Goal: Transaction & Acquisition: Purchase product/service

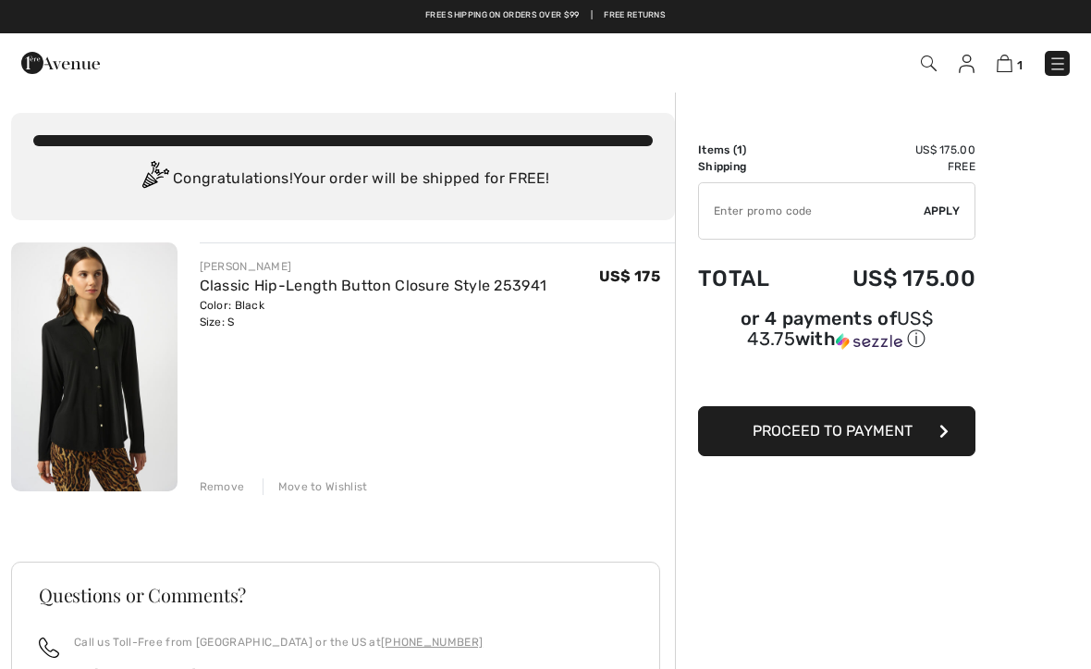
click at [978, 51] on span "1" at bounding box center [770, 63] width 600 height 25
click at [959, 73] on link at bounding box center [967, 63] width 16 height 22
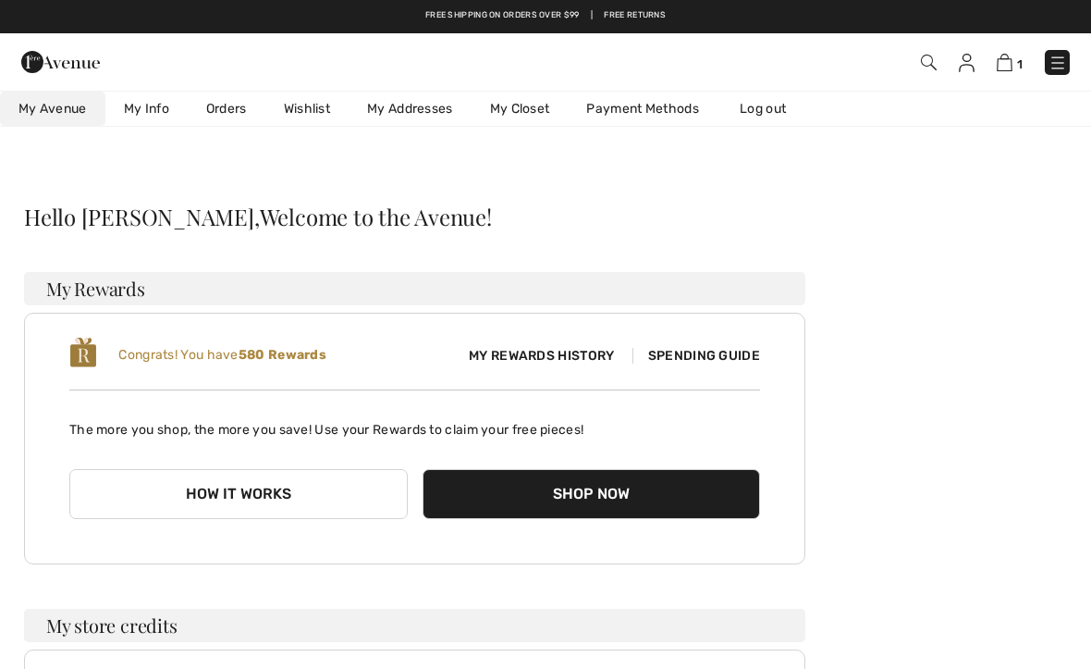
checkbox input "true"
click at [560, 354] on span "My Rewards History" at bounding box center [541, 355] width 175 height 19
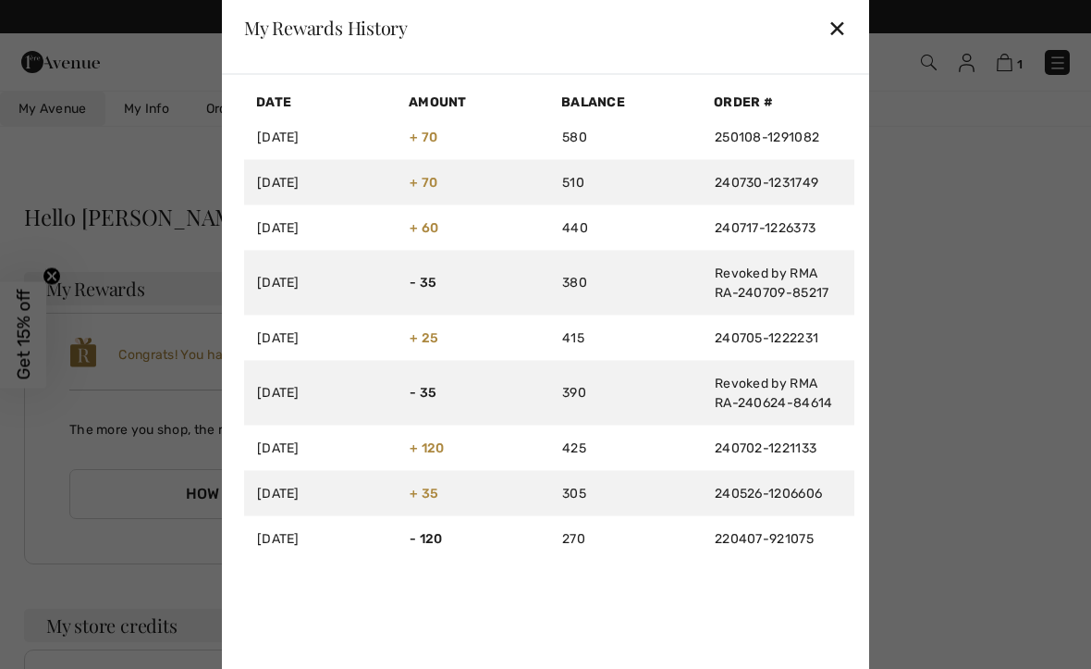
click at [830, 42] on div "✕" at bounding box center [837, 27] width 19 height 39
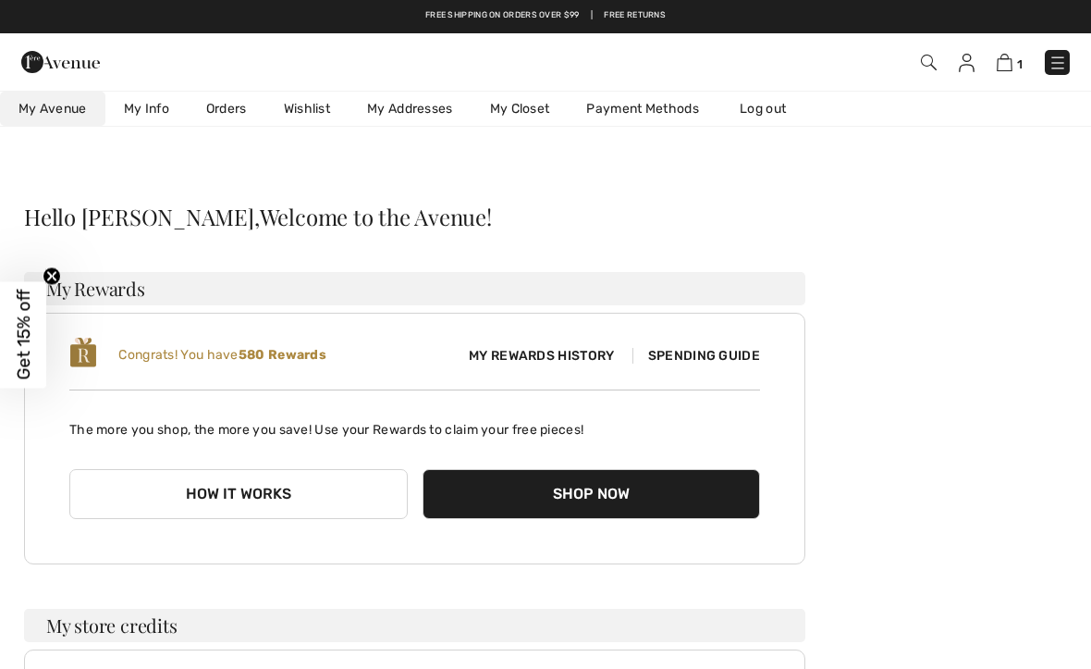
click at [966, 67] on img at bounding box center [967, 63] width 16 height 18
click at [926, 64] on img at bounding box center [929, 63] width 16 height 16
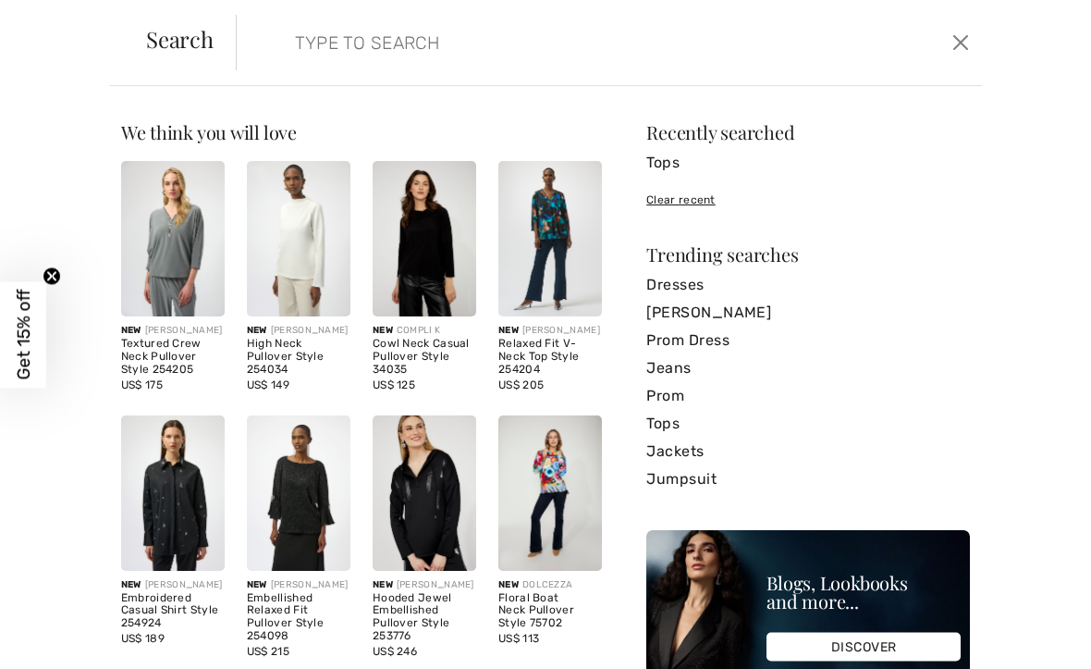
click at [959, 46] on button "Close" at bounding box center [961, 43] width 27 height 30
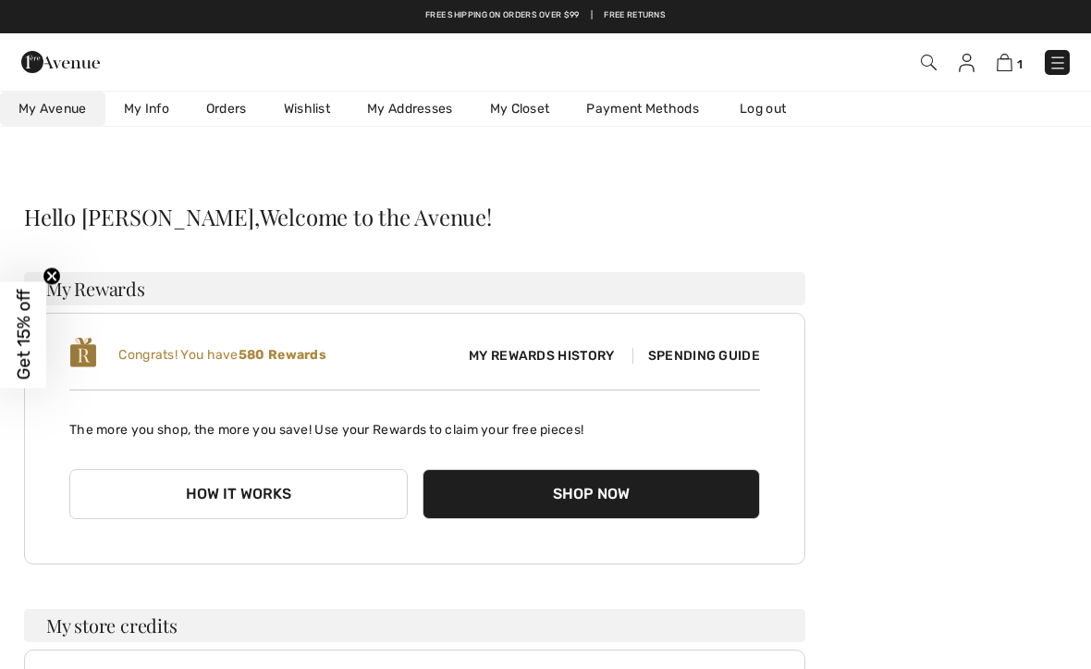
click at [1006, 68] on img at bounding box center [1005, 63] width 16 height 18
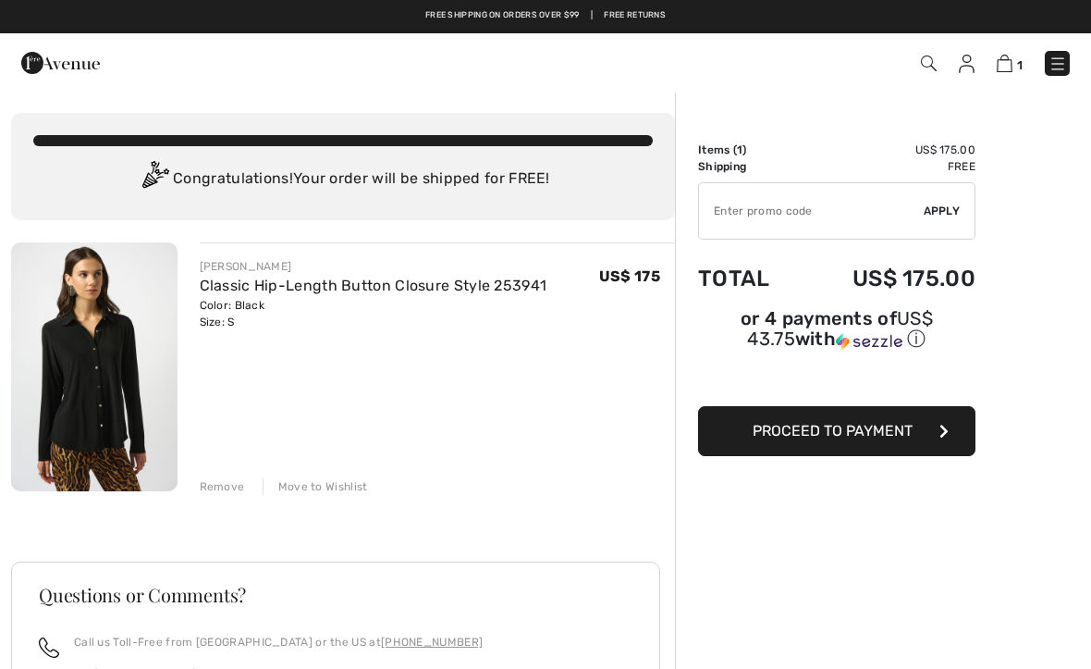
click at [861, 439] on span "Proceed to Payment" at bounding box center [833, 431] width 160 height 18
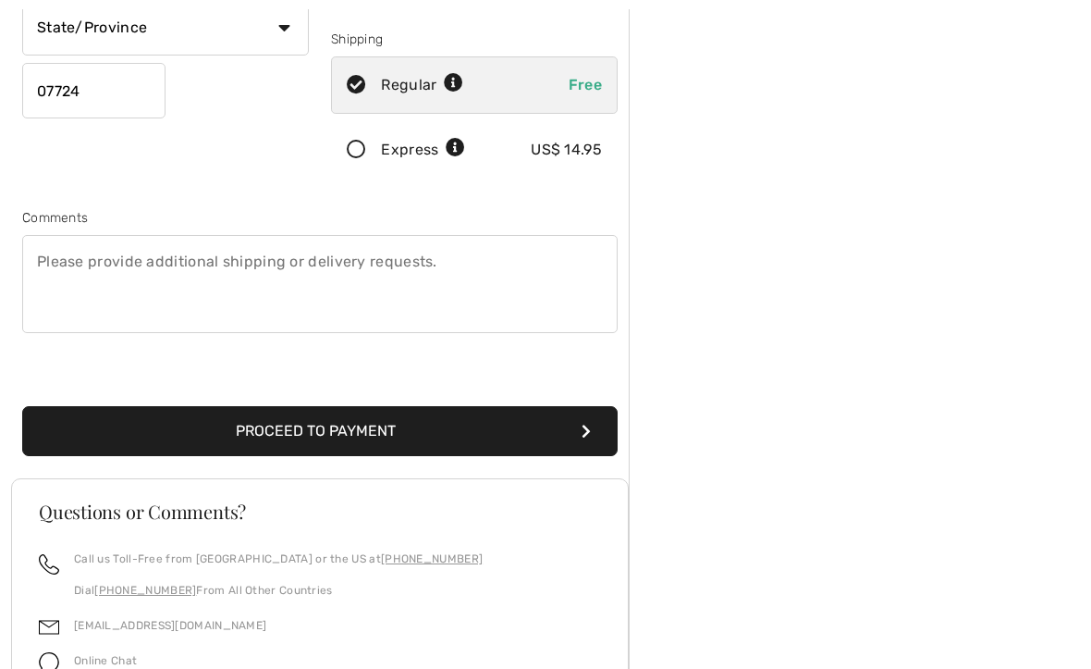
scroll to position [391, 0]
click at [370, 450] on button "Proceed to Payment" at bounding box center [320, 431] width 596 height 50
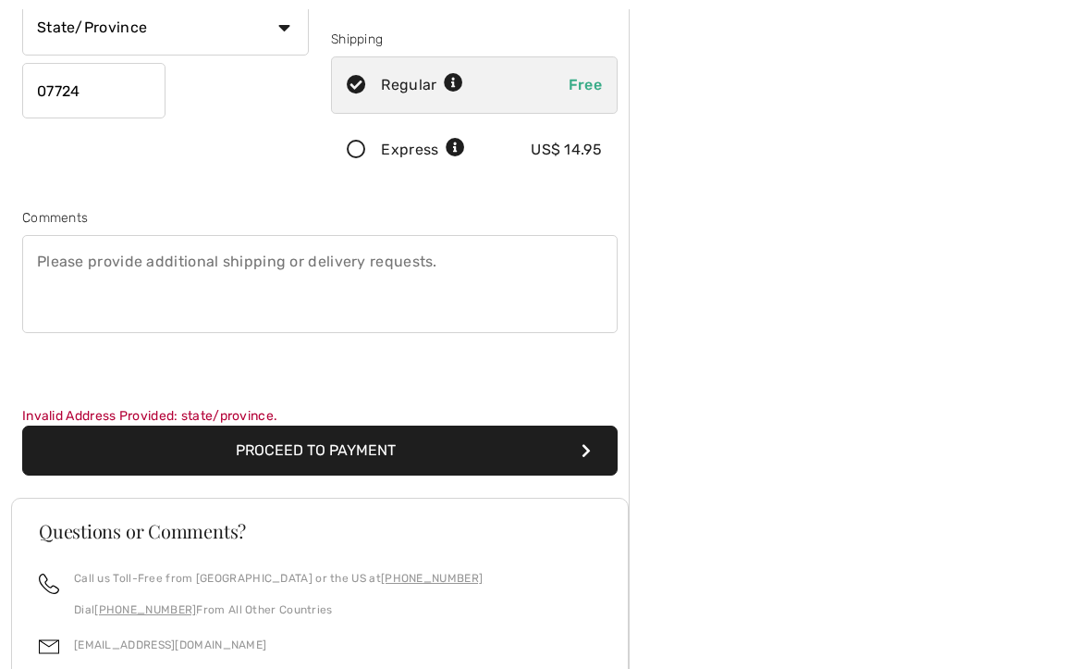
click at [368, 472] on button "Proceed to Payment" at bounding box center [320, 450] width 596 height 50
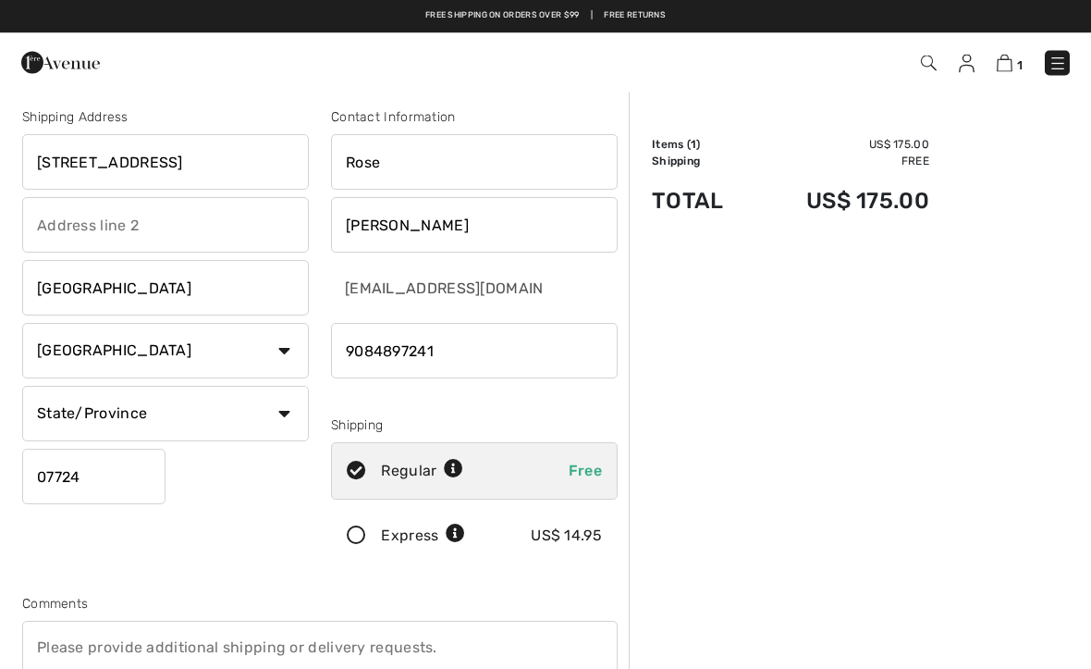
scroll to position [5, 0]
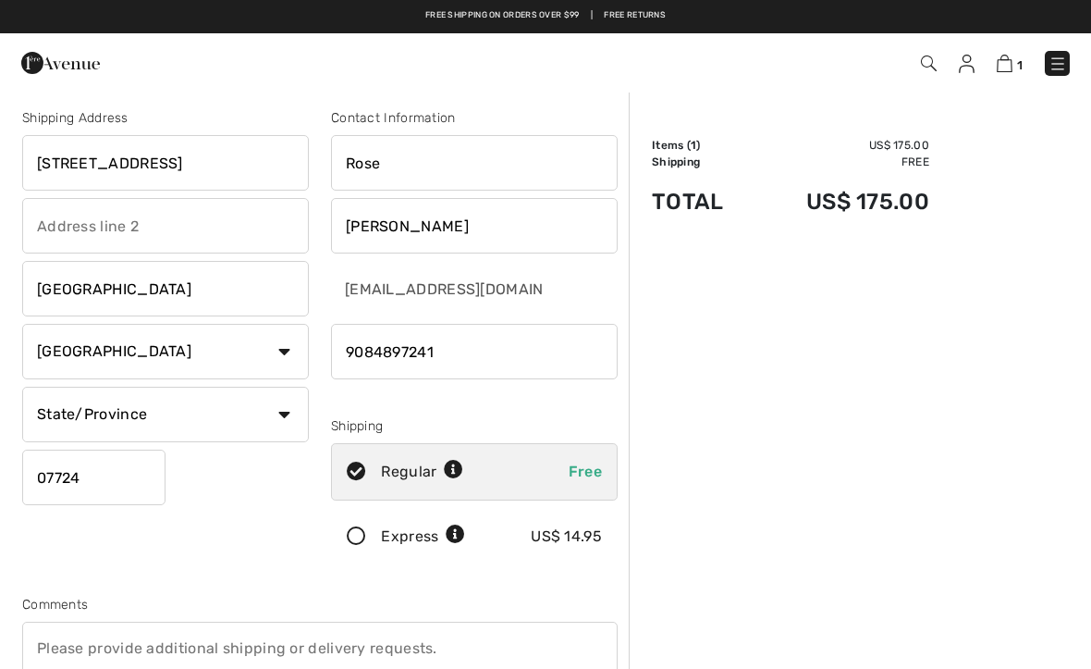
click at [288, 420] on select "State/Province Alabama Alaska American Samoa Arizona Arkansas California Colora…" at bounding box center [165, 414] width 287 height 55
select select "NJ"
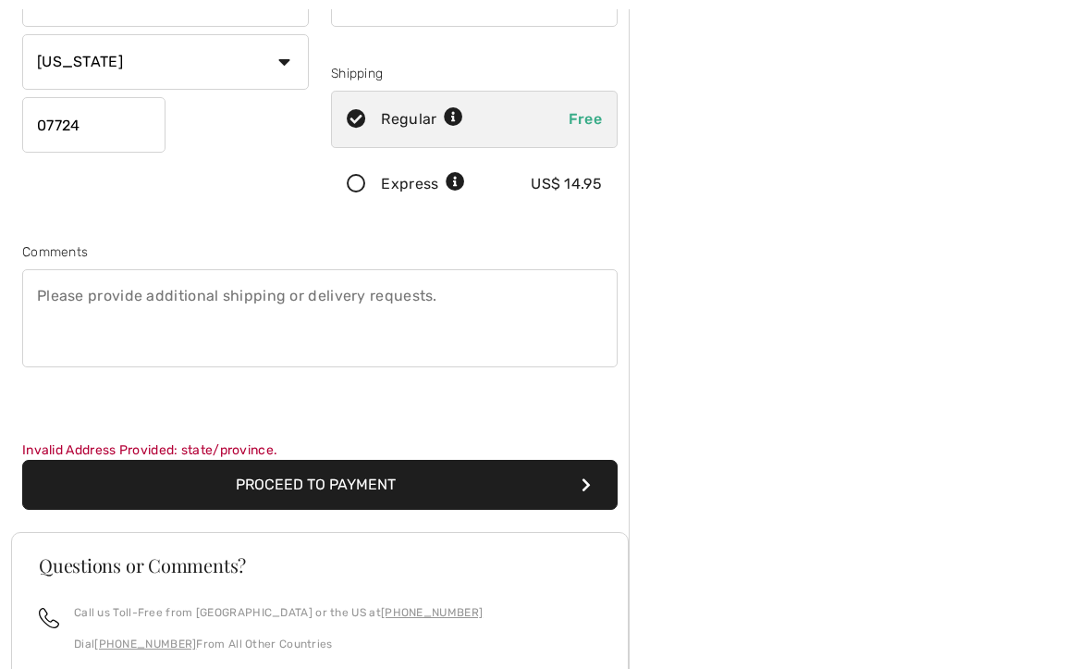
scroll to position [394, 0]
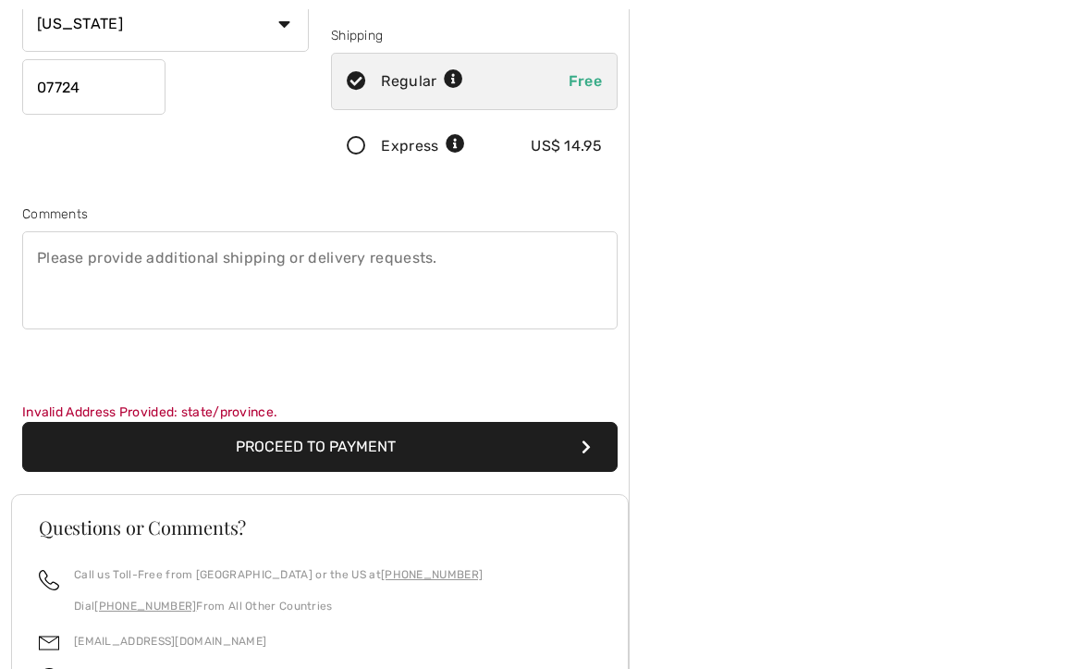
click at [331, 461] on button "Proceed to Payment" at bounding box center [320, 448] width 596 height 50
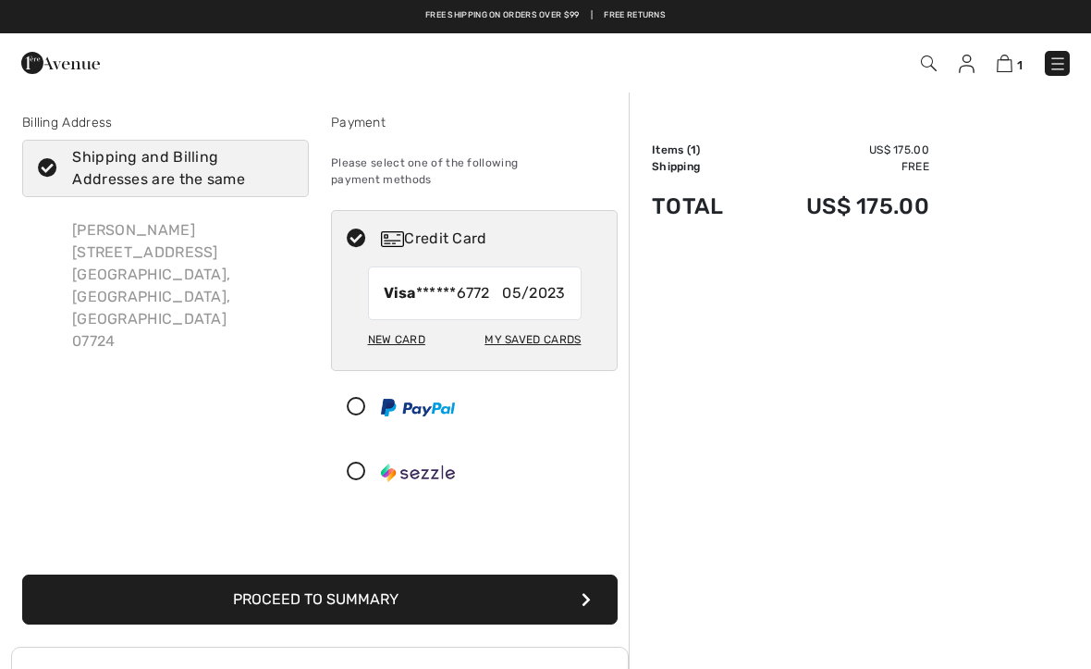
click at [403, 339] on div "New Card My Saved Cards" at bounding box center [475, 345] width 214 height 50
click at [393, 333] on div "New Card" at bounding box center [396, 339] width 57 height 31
radio input "true"
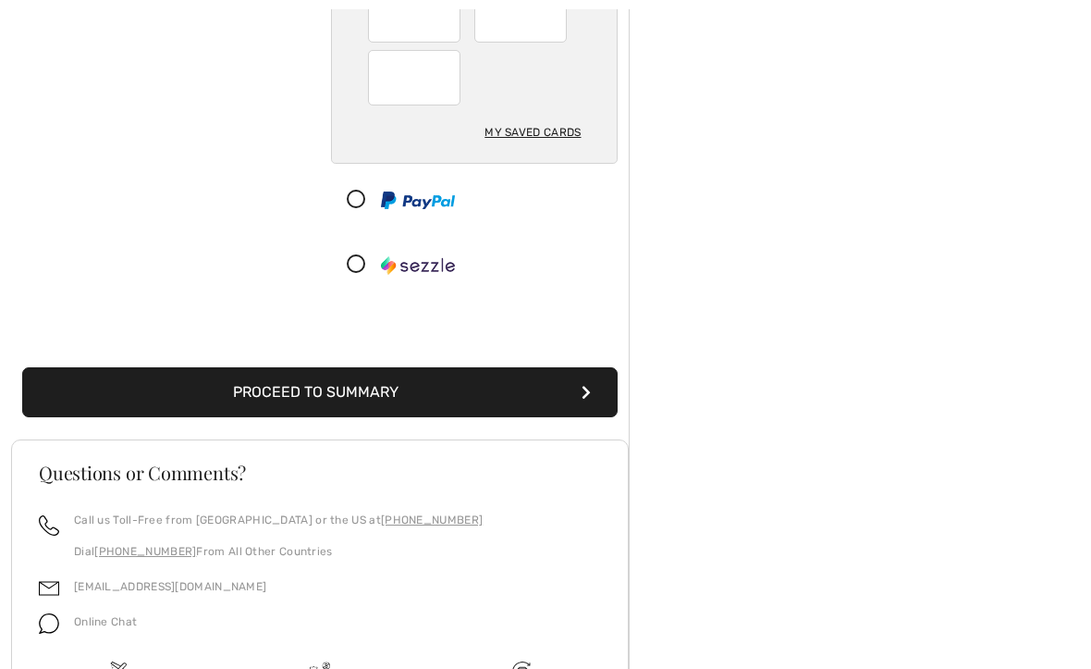
scroll to position [361, 0]
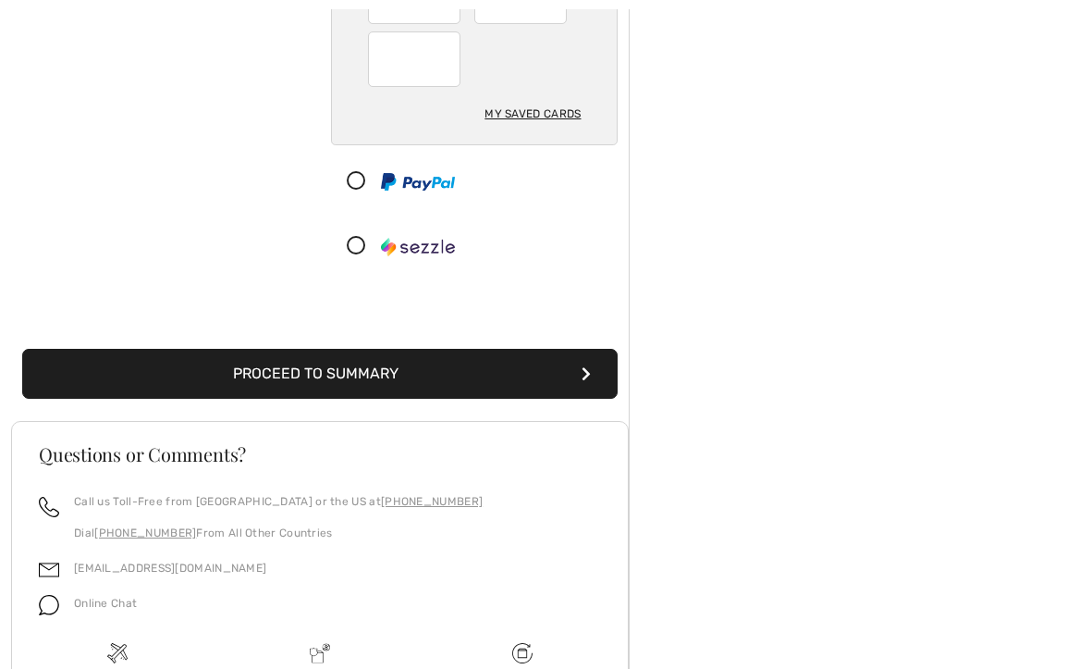
click at [405, 350] on button "Proceed to Summary" at bounding box center [320, 374] width 596 height 50
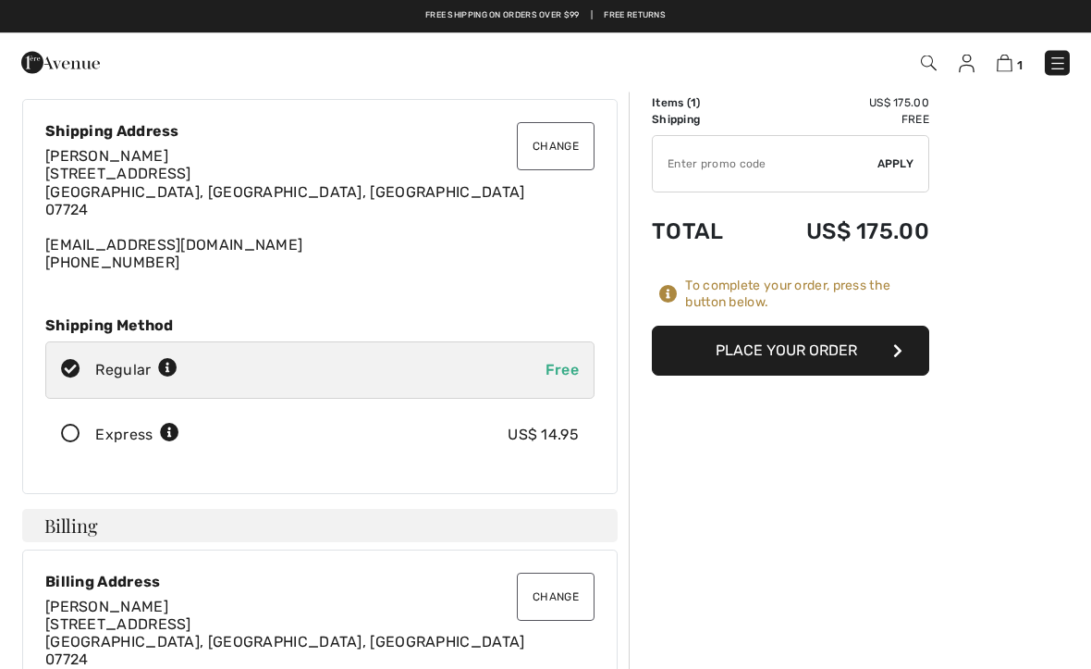
scroll to position [48, 0]
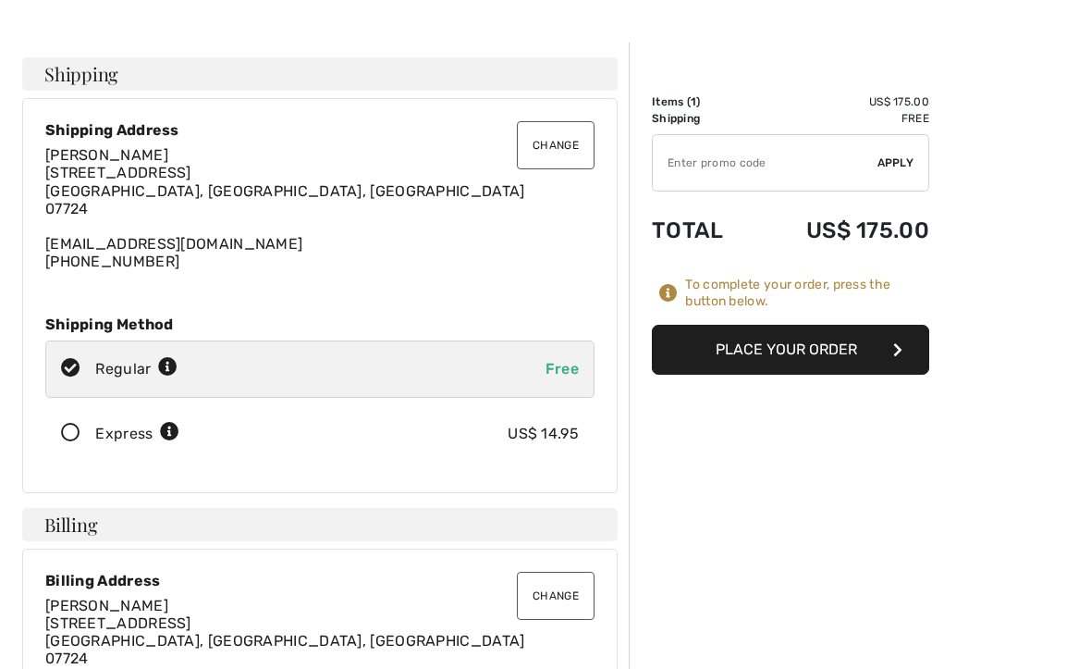
click at [820, 351] on button "Place Your Order" at bounding box center [790, 350] width 277 height 50
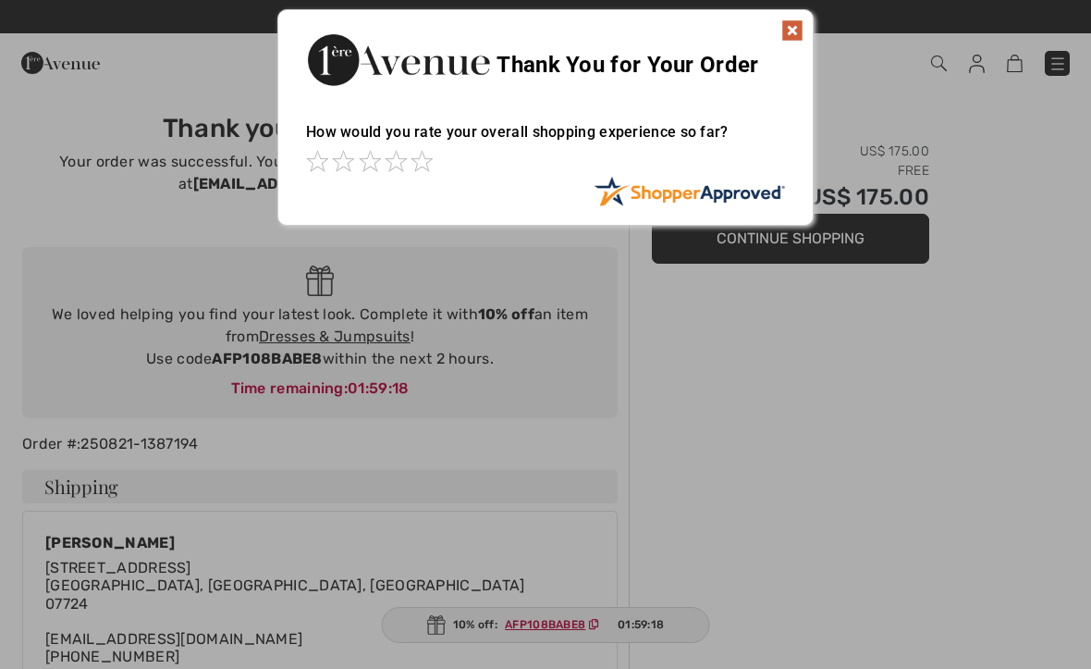
click at [801, 25] on img at bounding box center [793, 30] width 22 height 22
